Goal: Browse casually

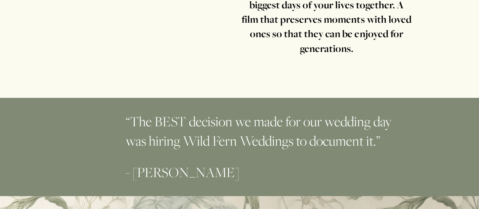
scroll to position [2992, 0]
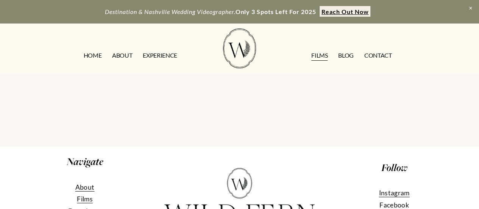
scroll to position [1174, 0]
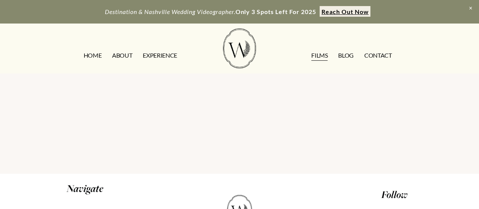
click at [165, 53] on link "EXPERIENCE" at bounding box center [160, 55] width 34 height 12
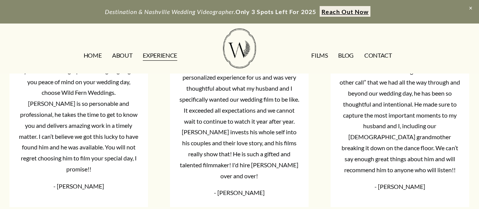
scroll to position [1212, 0]
